Goal: Navigation & Orientation: Find specific page/section

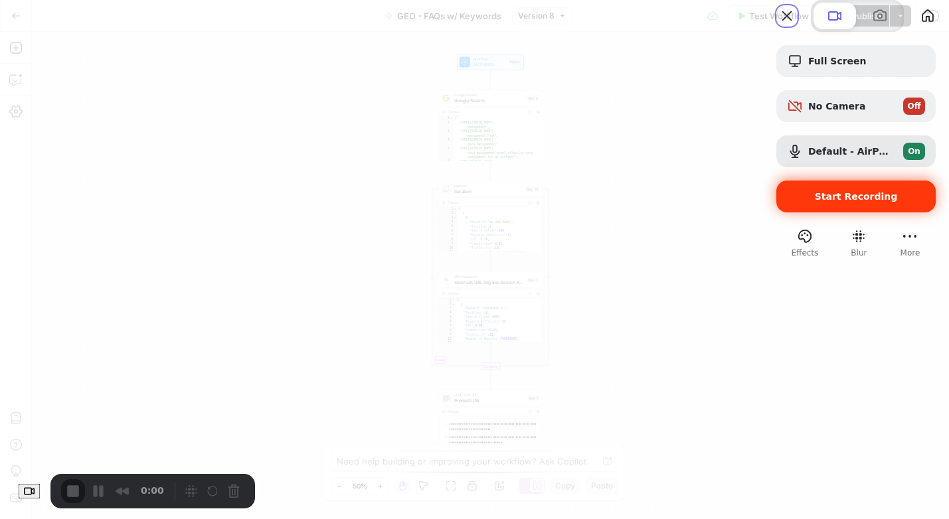
click at [822, 213] on div "Start Recording" at bounding box center [856, 197] width 159 height 32
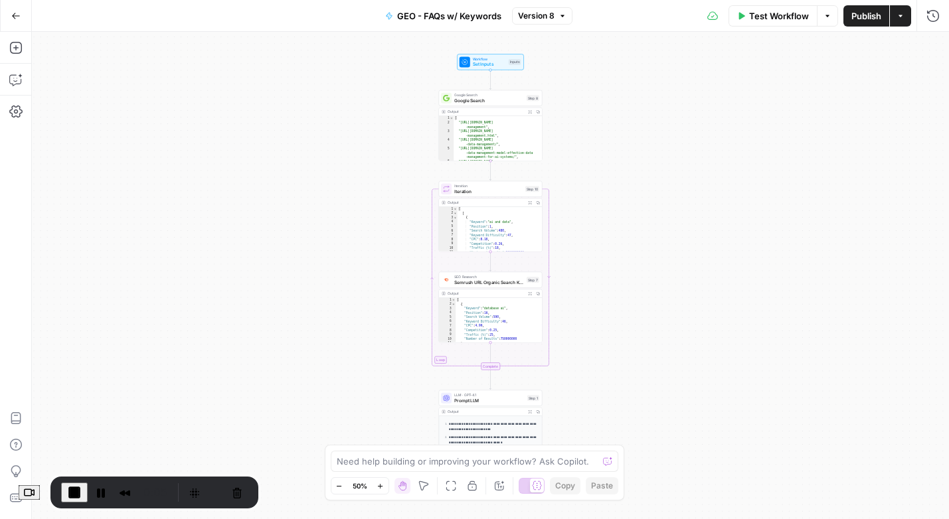
click at [899, 17] on icon "button" at bounding box center [901, 16] width 8 height 8
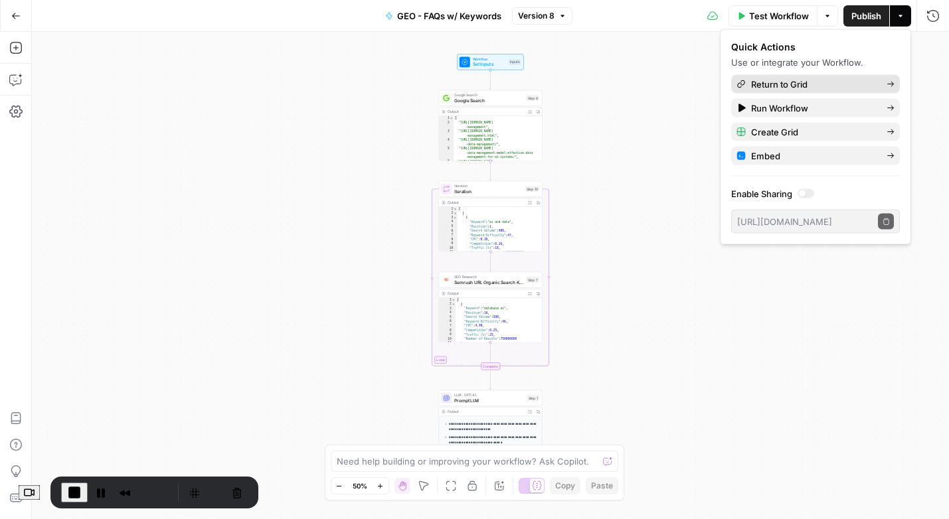
click at [801, 81] on span "Return to Grid" at bounding box center [813, 84] width 125 height 13
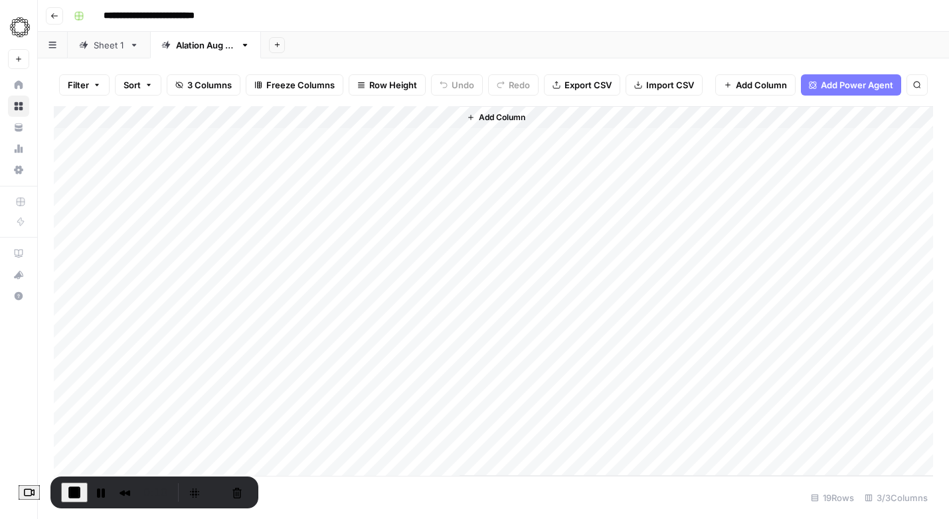
scroll to position [103, 0]
click at [110, 491] on button "Pause Recording" at bounding box center [100, 492] width 21 height 21
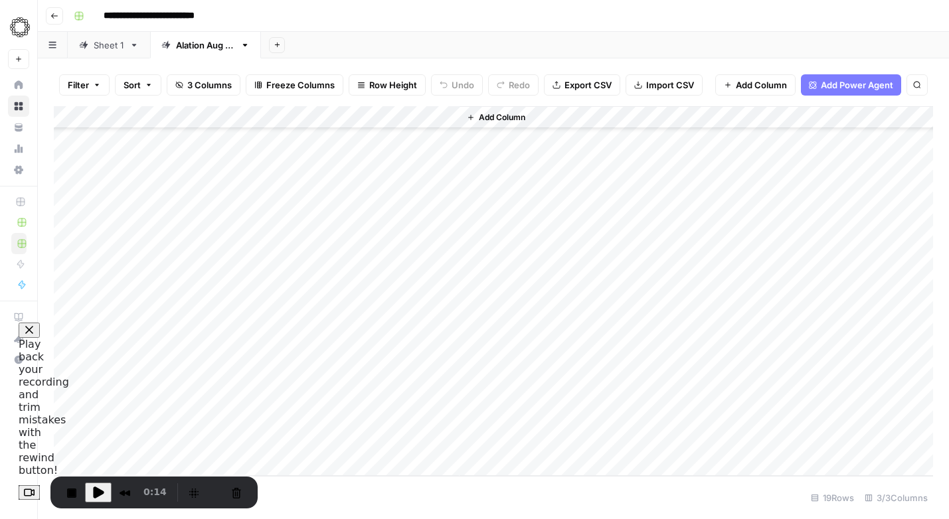
scroll to position [0, 0]
click at [103, 494] on span "Play Recording" at bounding box center [98, 493] width 16 height 16
click at [110, 45] on div "Sheet 1" at bounding box center [109, 45] width 31 height 13
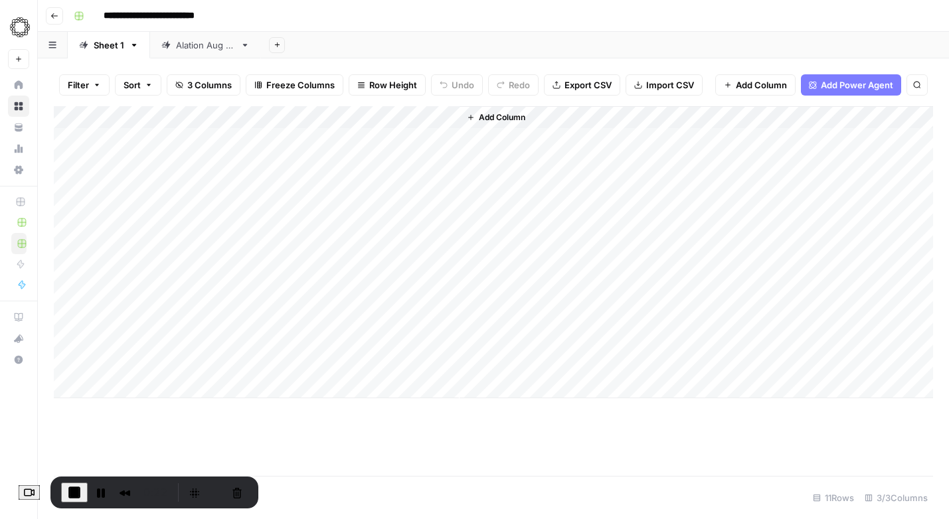
click at [217, 45] on div "Alation Aug 2025" at bounding box center [205, 45] width 59 height 13
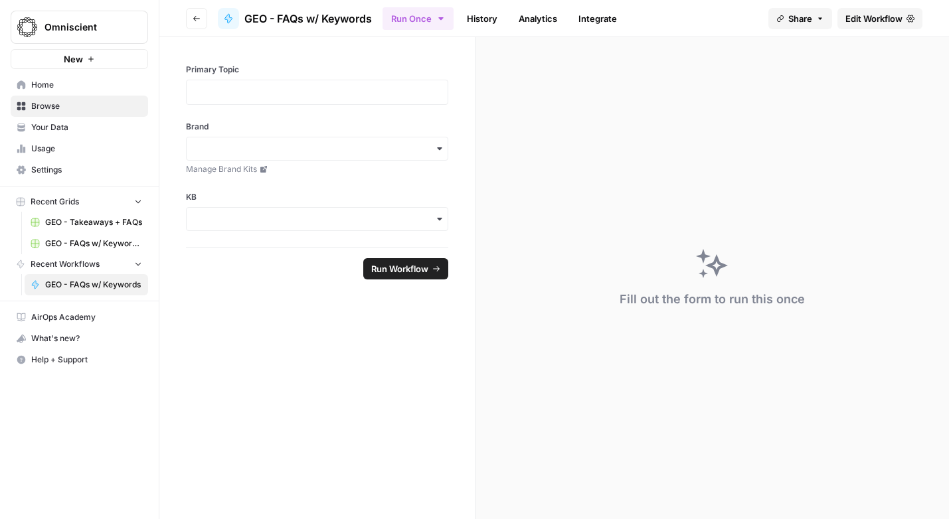
click at [445, 17] on icon "button" at bounding box center [441, 18] width 11 height 11
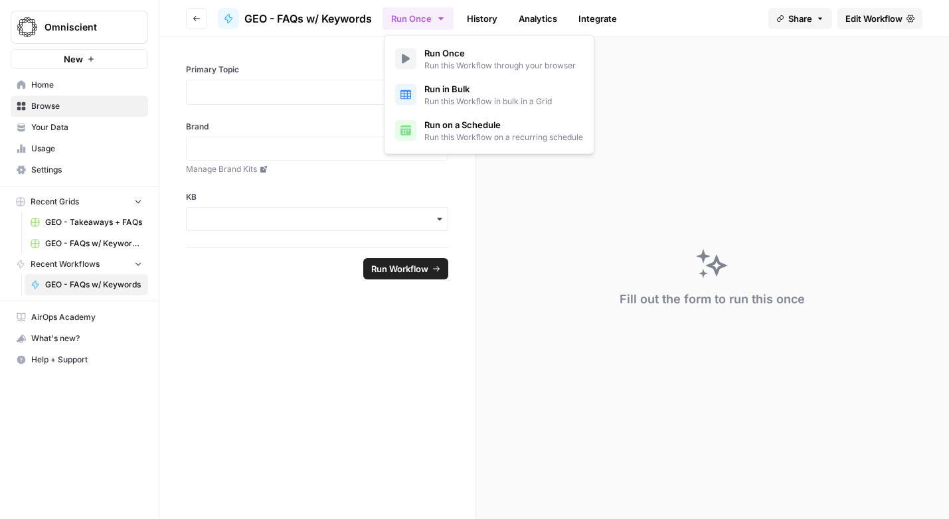
click at [450, 83] on span "Run in Bulk" at bounding box center [488, 88] width 128 height 13
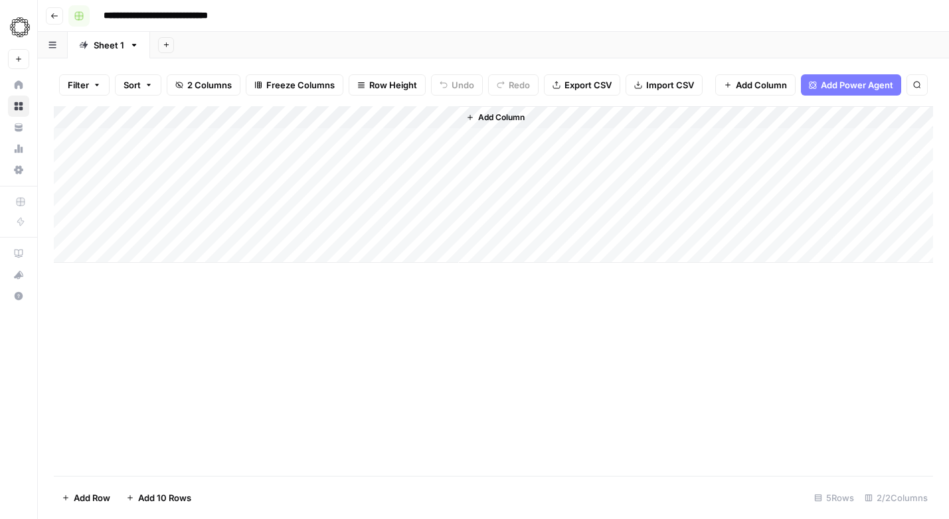
click at [78, 15] on icon "button" at bounding box center [79, 16] width 8 height 8
click at [54, 18] on icon "button" at bounding box center [54, 16] width 8 height 8
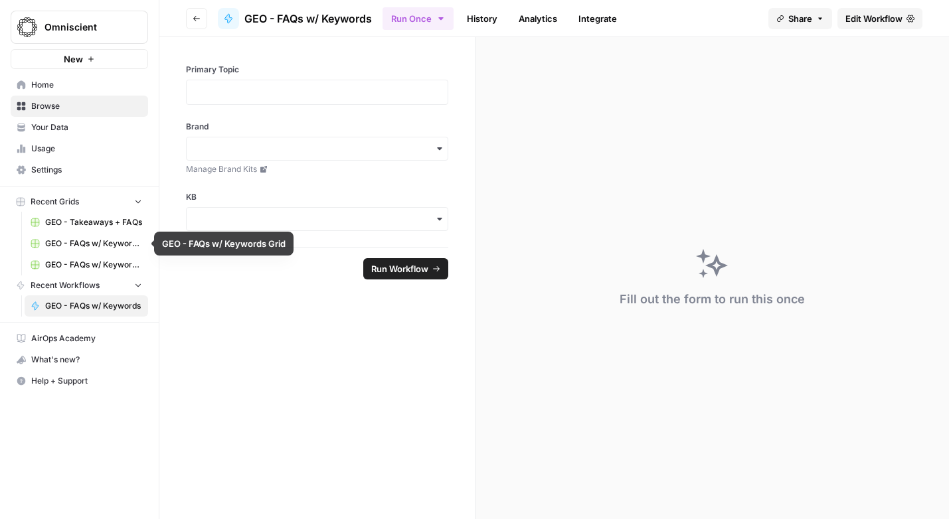
click at [94, 244] on span "GEO - FAQs w/ Keywords Grid" at bounding box center [93, 244] width 97 height 12
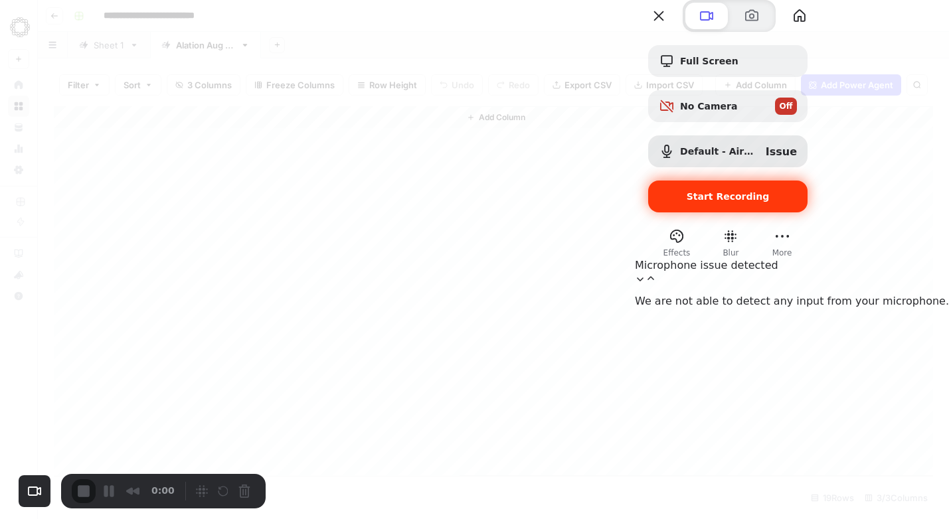
click at [808, 213] on div "Start Recording" at bounding box center [727, 197] width 159 height 32
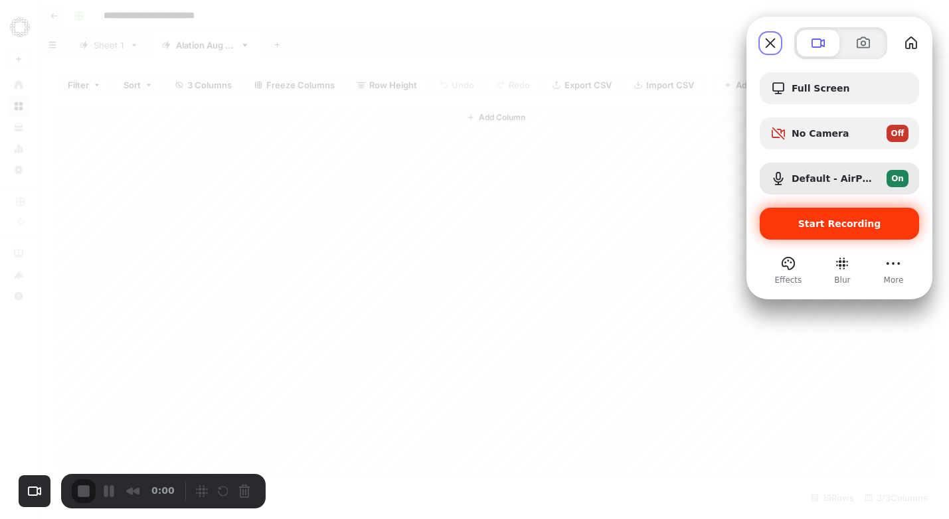
click at [824, 225] on span "Start Recording" at bounding box center [839, 224] width 83 height 11
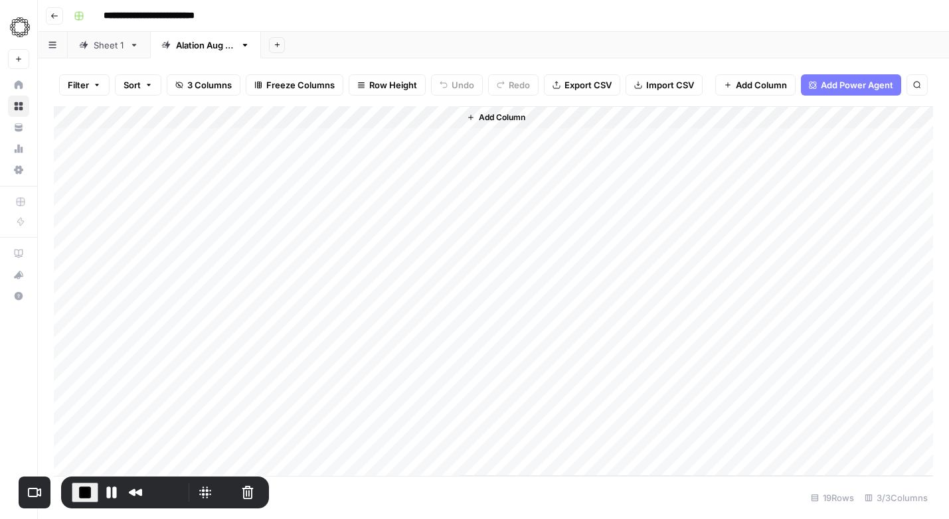
click at [102, 50] on div "Sheet 1" at bounding box center [109, 45] width 31 height 13
click at [197, 46] on div "Alation Aug 2025" at bounding box center [205, 45] width 59 height 13
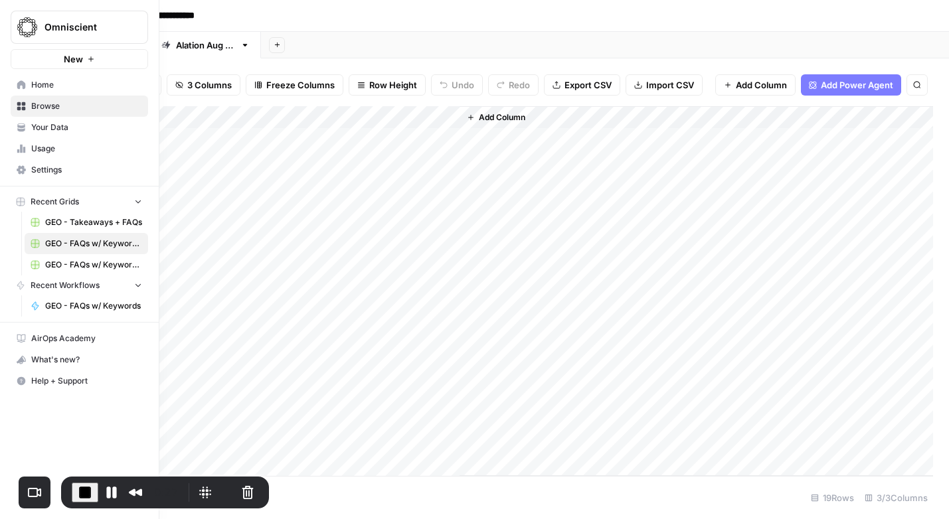
click at [27, 101] on link "Browse" at bounding box center [80, 106] width 138 height 21
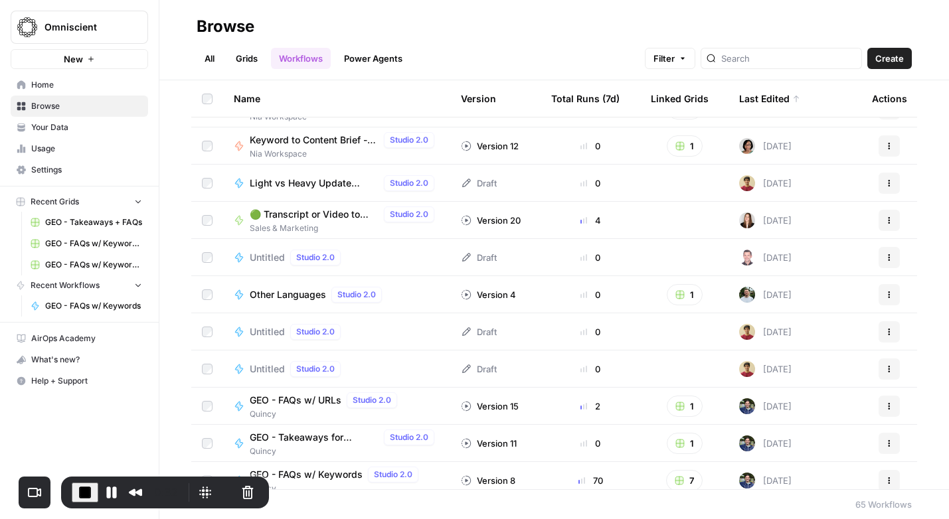
scroll to position [96, 0]
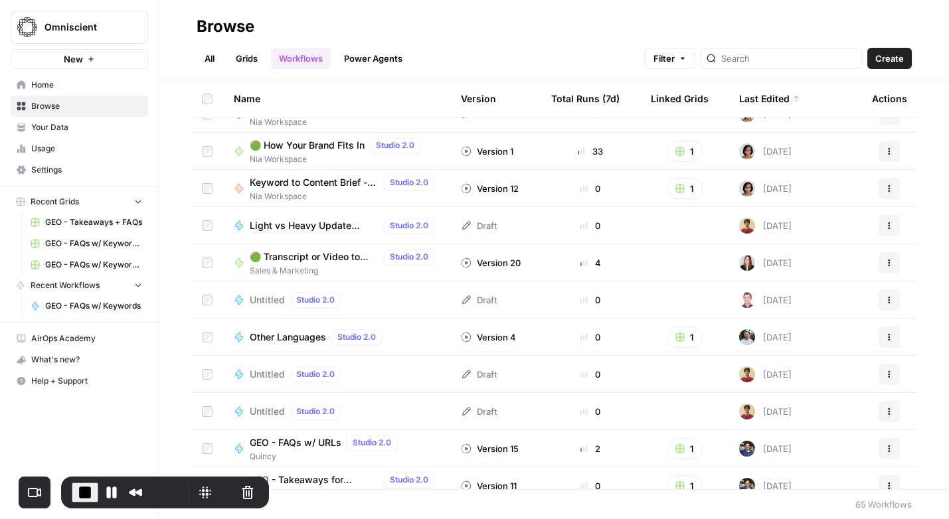
click at [252, 53] on link "Grids" at bounding box center [247, 58] width 38 height 21
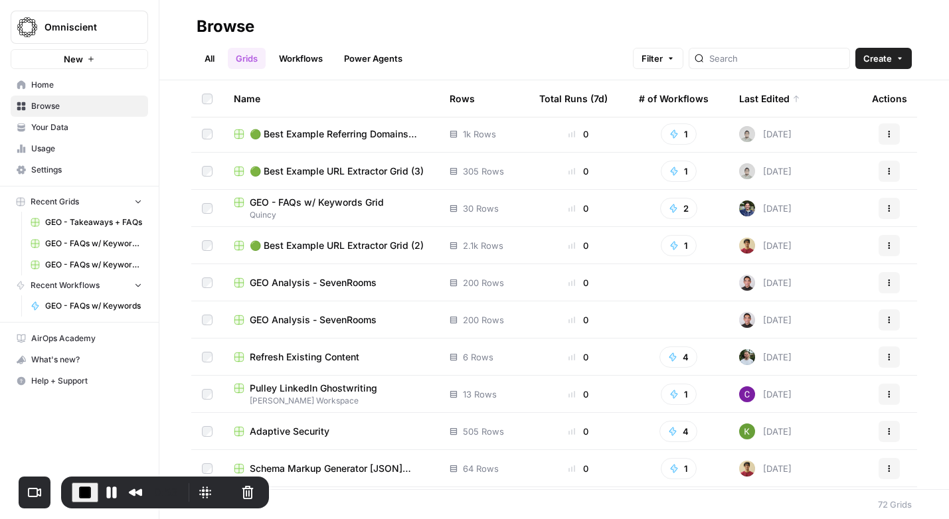
scroll to position [515, 0]
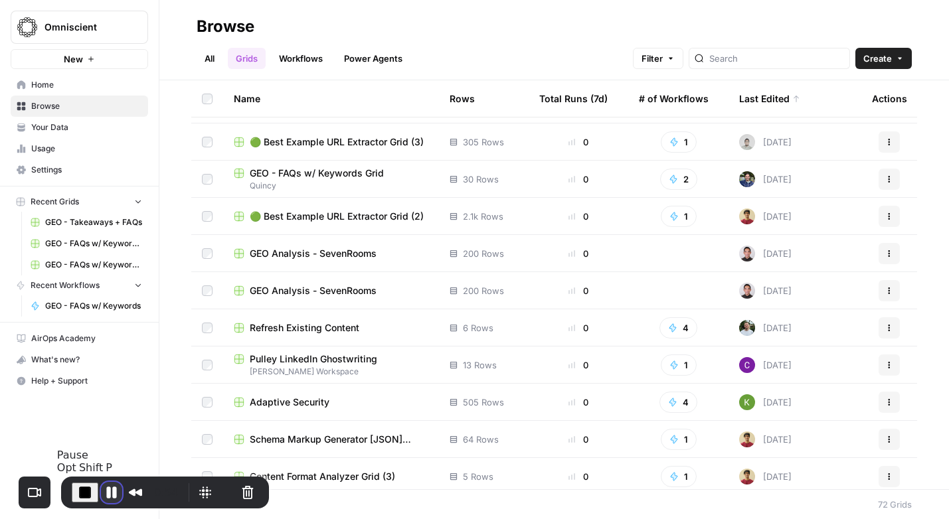
click at [107, 492] on button "Pause Recording" at bounding box center [111, 492] width 21 height 21
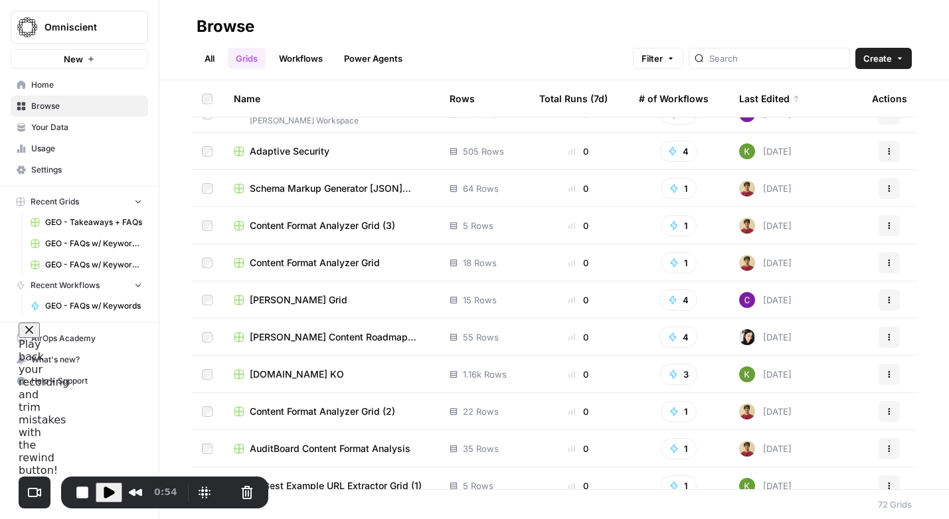
scroll to position [771, 0]
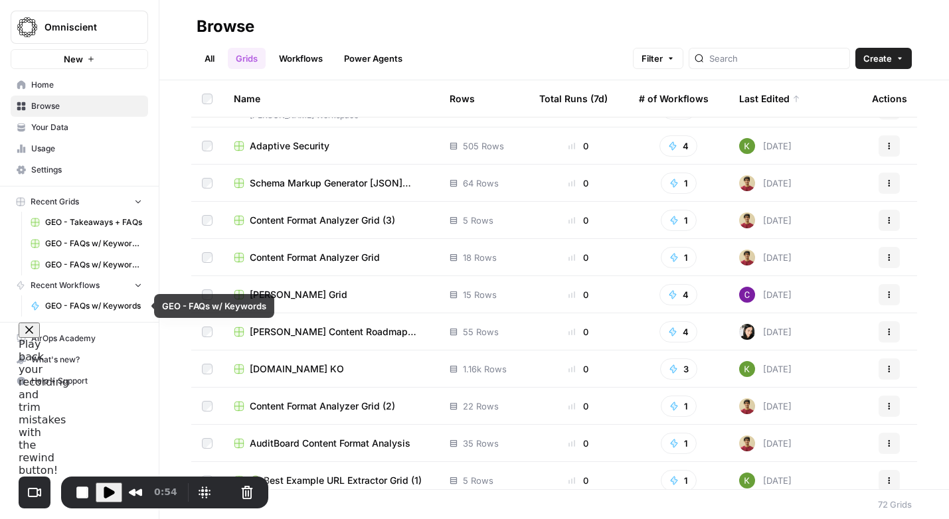
click at [77, 306] on span "GEO - FAQs w/ Keywords" at bounding box center [93, 306] width 97 height 12
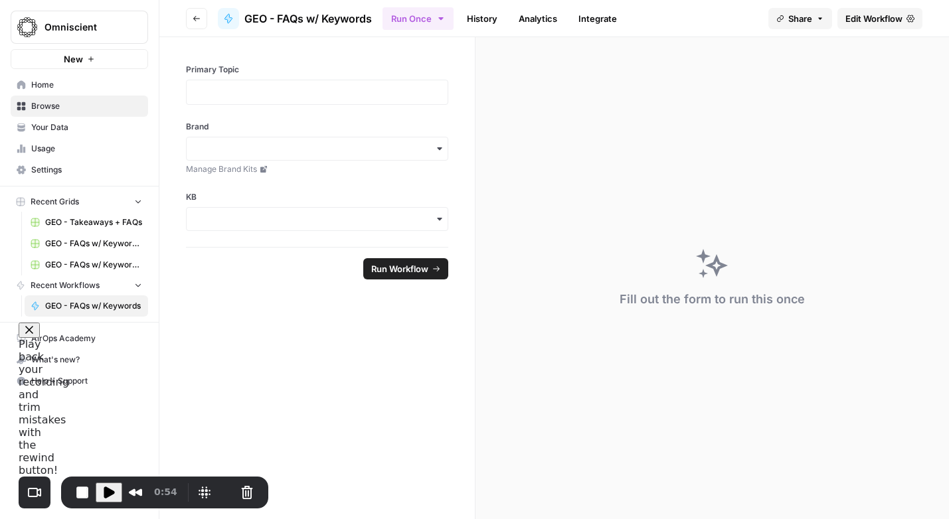
click at [817, 19] on icon "button" at bounding box center [820, 19] width 8 height 8
click at [735, 15] on div "Run Once History Analytics Integrate" at bounding box center [570, 18] width 375 height 26
click at [446, 15] on icon "button" at bounding box center [441, 18] width 11 height 11
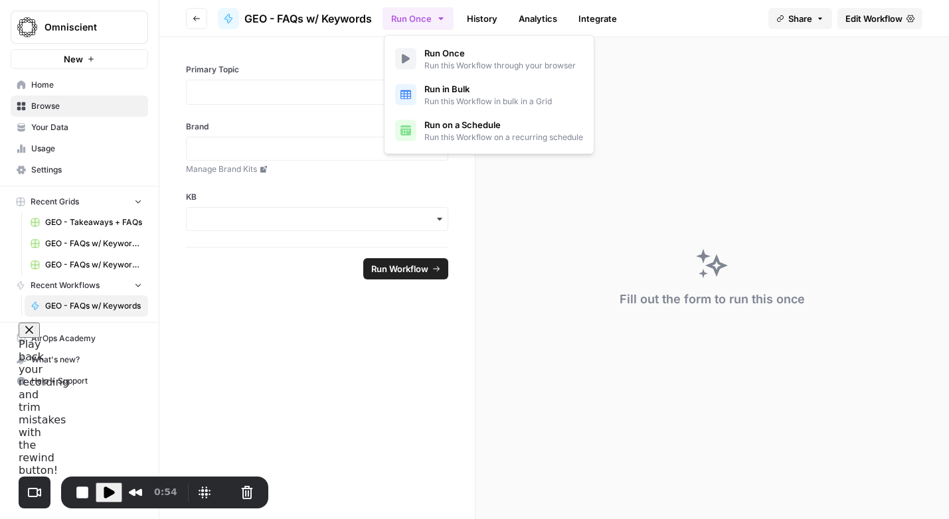
click at [60, 110] on span "Browse" at bounding box center [86, 106] width 111 height 12
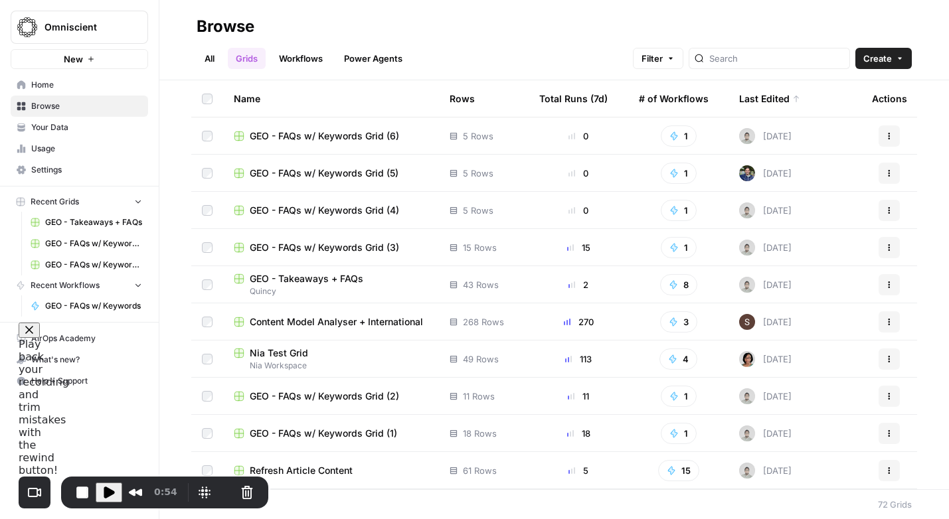
click at [207, 54] on link "All" at bounding box center [210, 58] width 26 height 21
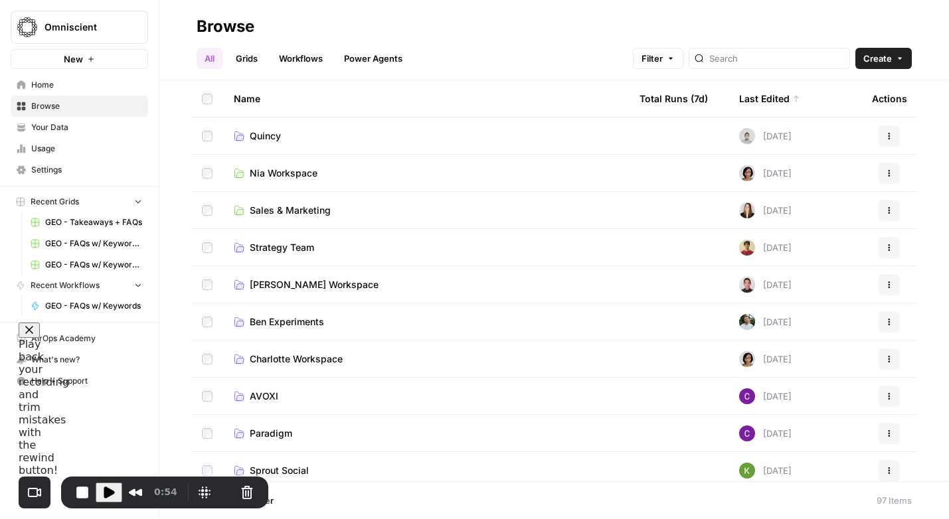
click at [320, 143] on td "Quincy" at bounding box center [426, 136] width 406 height 37
click at [258, 137] on span "Quincy" at bounding box center [265, 136] width 31 height 13
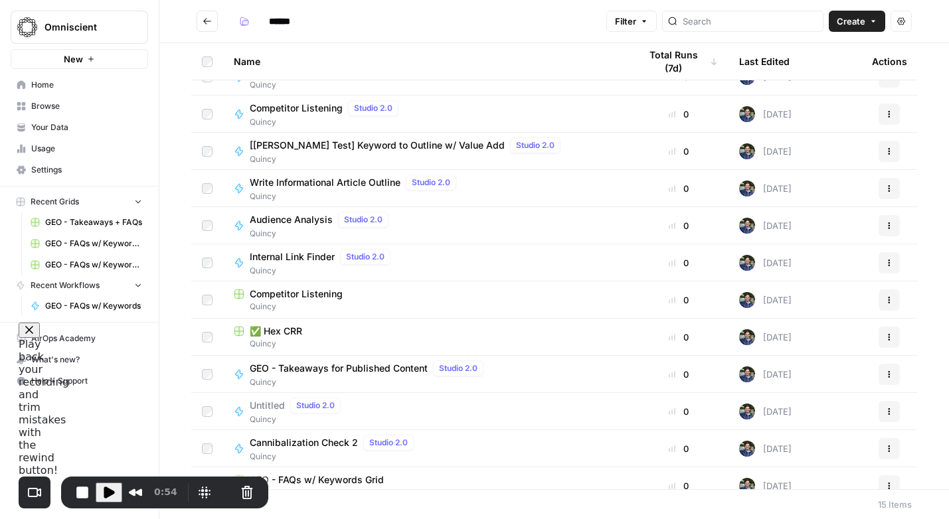
scroll to position [149, 0]
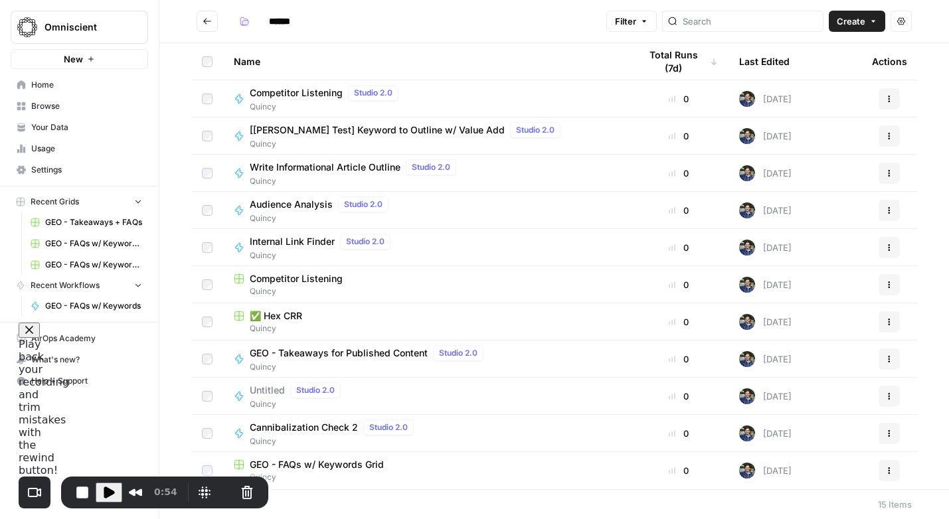
click at [345, 467] on span "GEO - FAQs w/ Keywords Grid" at bounding box center [317, 464] width 134 height 13
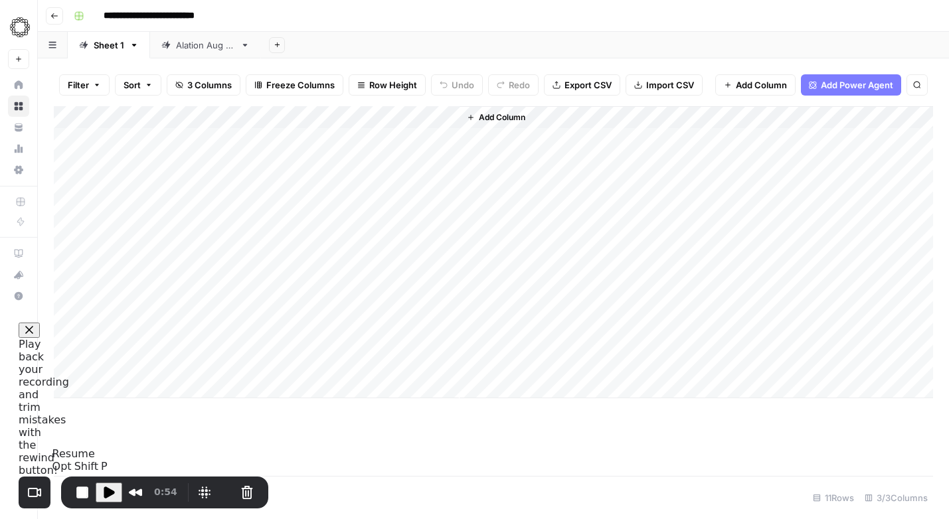
click at [107, 496] on span "Play Recording" at bounding box center [109, 493] width 16 height 16
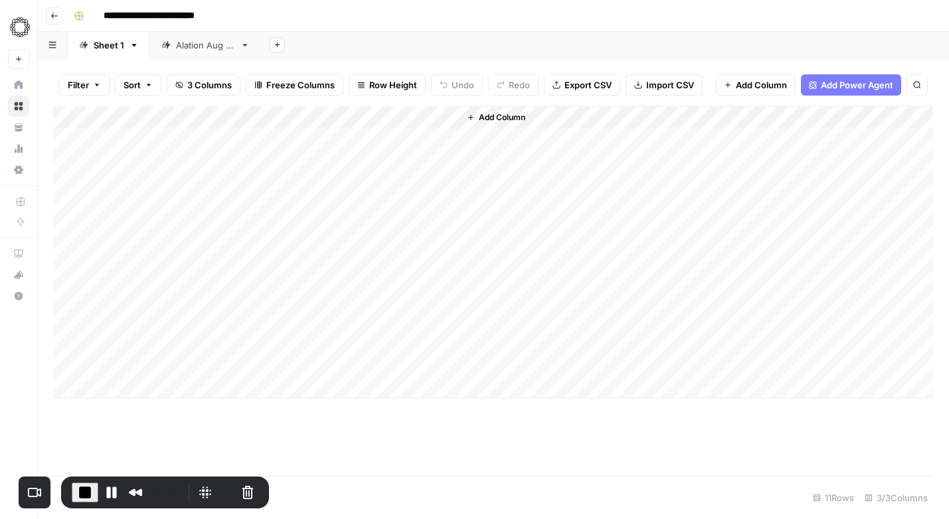
click at [57, 16] on icon "button" at bounding box center [54, 16] width 8 height 8
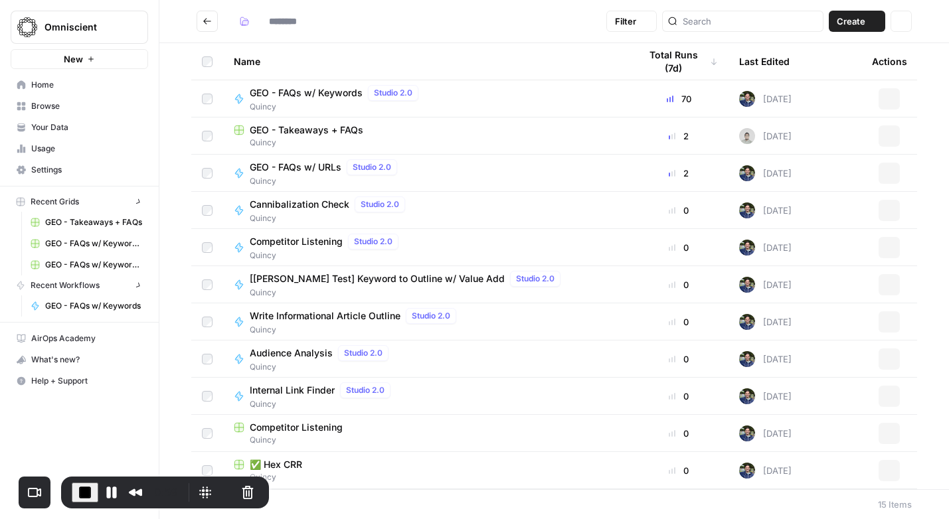
type input "******"
click at [54, 102] on span "Browse" at bounding box center [86, 106] width 111 height 12
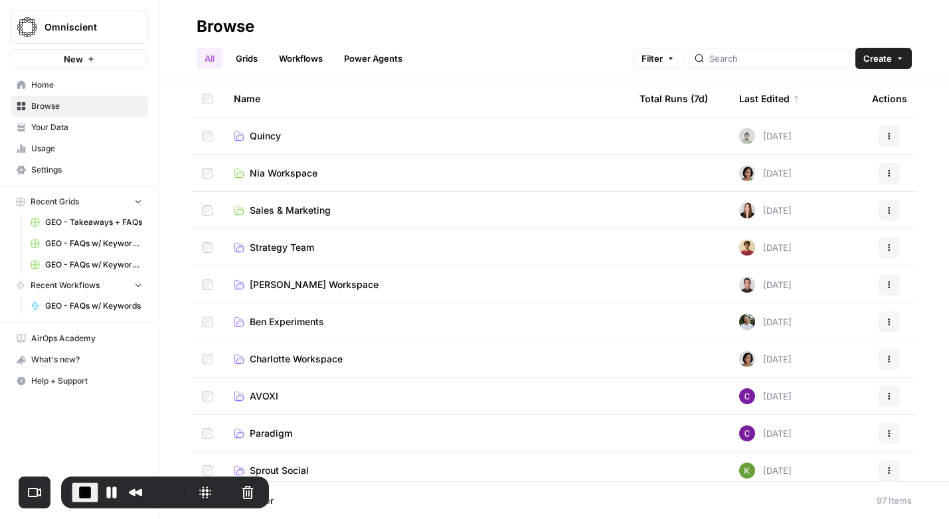
click at [260, 49] on link "Grids" at bounding box center [247, 58] width 38 height 21
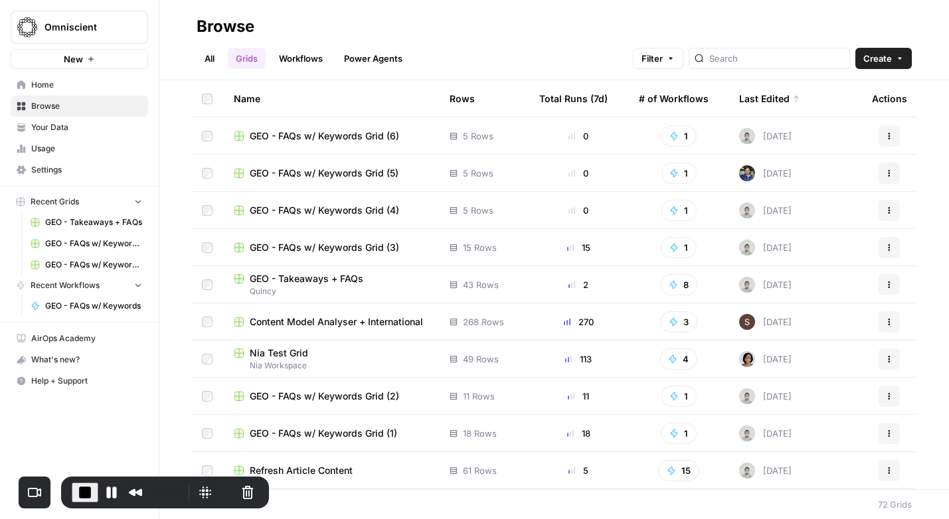
click at [895, 133] on button "Actions" at bounding box center [889, 136] width 21 height 21
click at [587, 28] on h2 "Browse" at bounding box center [554, 26] width 715 height 21
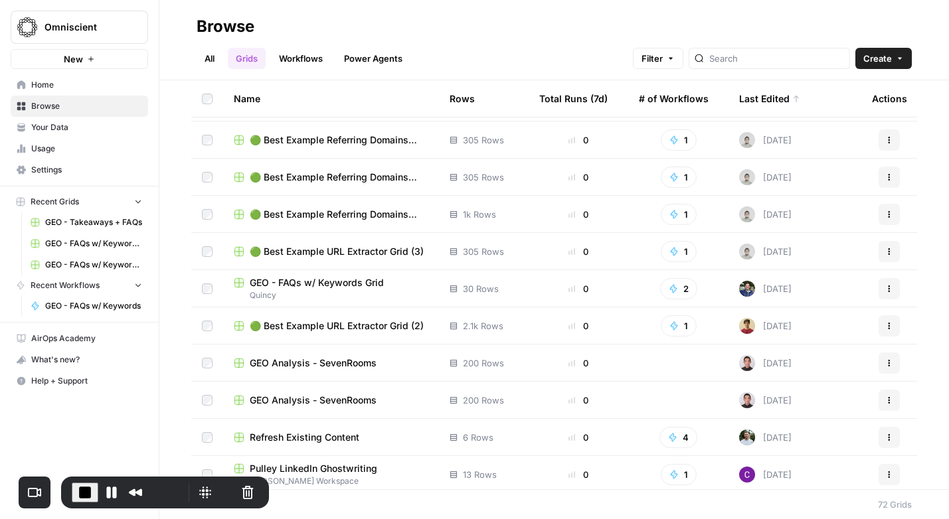
scroll to position [404, 0]
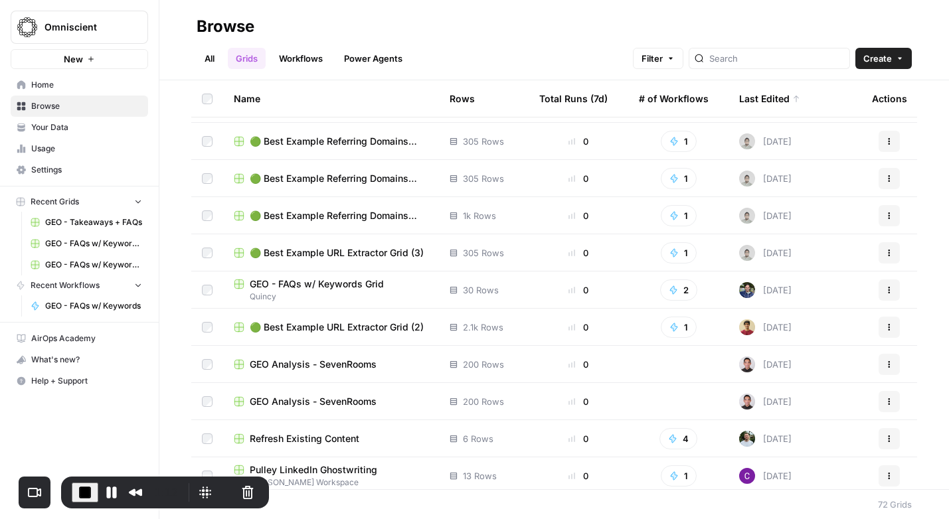
click at [298, 281] on span "GEO - FAQs w/ Keywords Grid" at bounding box center [317, 284] width 134 height 13
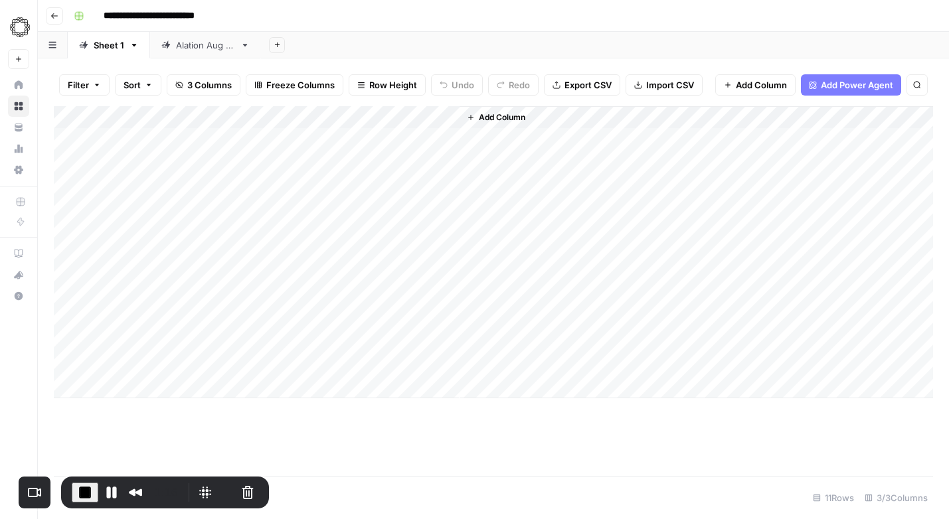
click at [105, 14] on input "**********" at bounding box center [171, 15] width 146 height 21
click at [316, 15] on div "**********" at bounding box center [502, 15] width 868 height 21
click at [221, 46] on div "Alation Aug 2025" at bounding box center [205, 45] width 59 height 13
click at [60, 13] on button "Go back" at bounding box center [54, 15] width 17 height 17
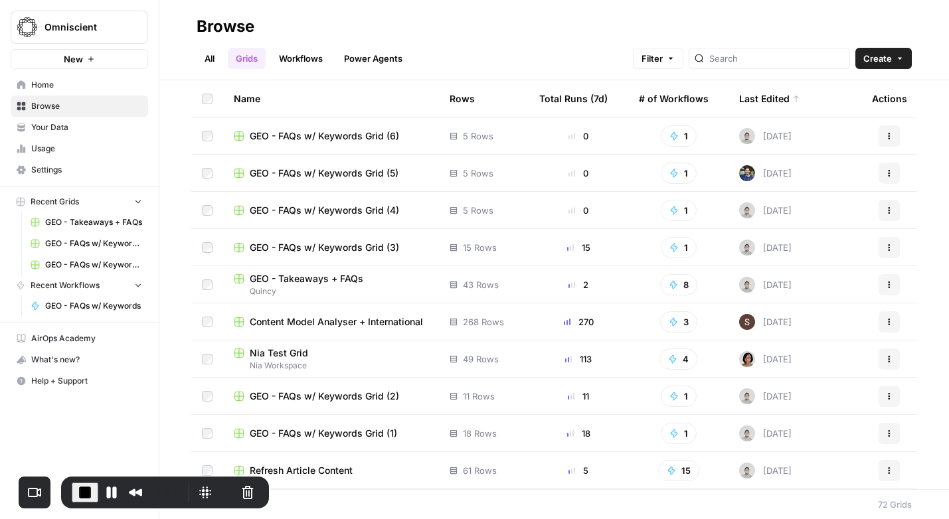
click at [885, 132] on button "Actions" at bounding box center [889, 136] width 21 height 21
click at [599, 48] on div "All Grids Workflows Power Agents Filter Create" at bounding box center [554, 53] width 715 height 32
click at [81, 494] on span "End Recording" at bounding box center [85, 493] width 16 height 16
